Goal: Check status: Check status

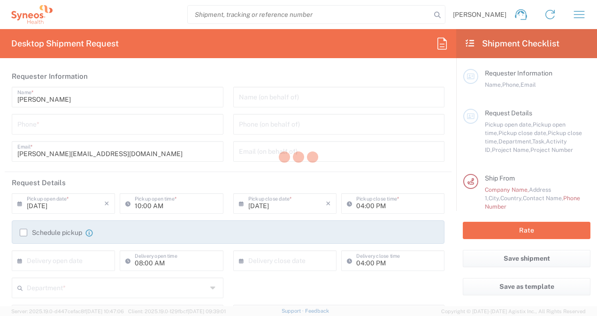
type input "Department"
type input "Czechia"
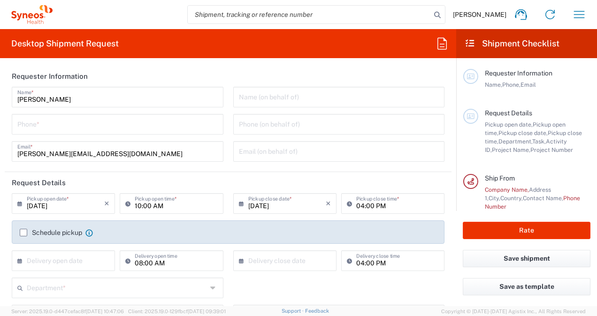
type input "Syneos Health CZ s.r.o"
click at [577, 16] on icon "button" at bounding box center [579, 14] width 15 height 15
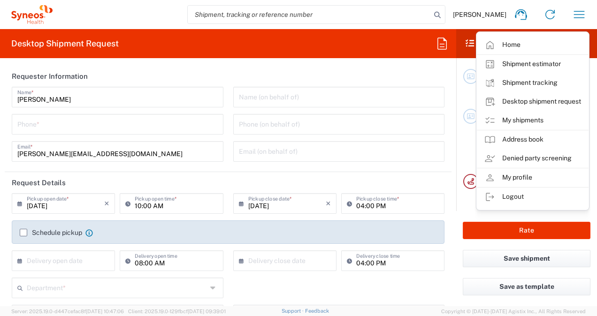
drag, startPoint x: 551, startPoint y: 83, endPoint x: 556, endPoint y: 95, distance: 13.5
click at [551, 83] on link "Shipment tracking" at bounding box center [533, 83] width 112 height 19
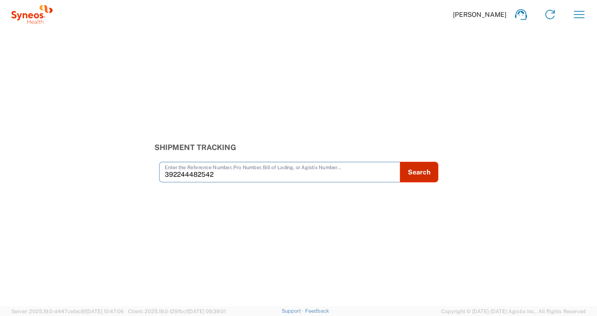
type input "392244482542"
click at [422, 168] on button "Search" at bounding box center [419, 172] width 38 height 21
